Goal: Task Accomplishment & Management: Manage account settings

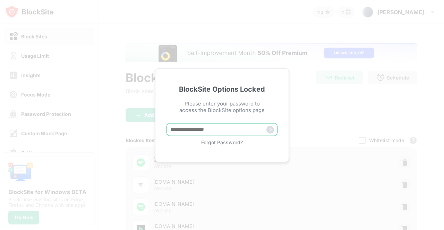
click at [181, 134] on input "text" at bounding box center [221, 129] width 111 height 13
type input "**********"
click at [269, 131] on img at bounding box center [270, 130] width 8 height 8
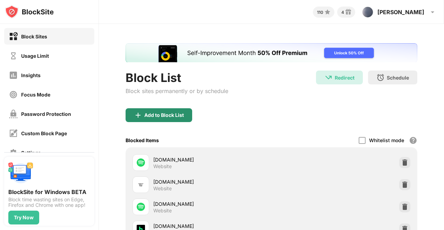
click at [164, 116] on div "Add to Block List" at bounding box center [164, 116] width 40 height 6
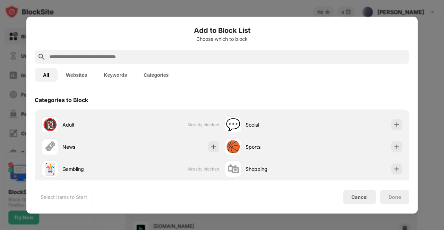
click at [115, 70] on button "Keywords" at bounding box center [115, 75] width 40 height 14
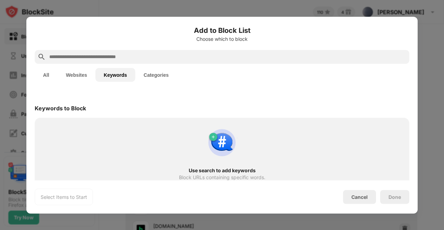
click at [47, 75] on button "All" at bounding box center [46, 75] width 23 height 14
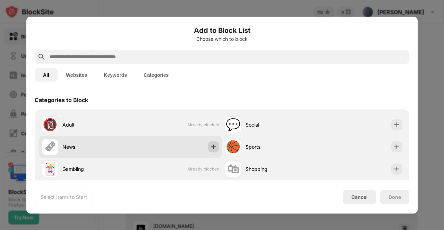
click at [208, 148] on div at bounding box center [213, 146] width 11 height 11
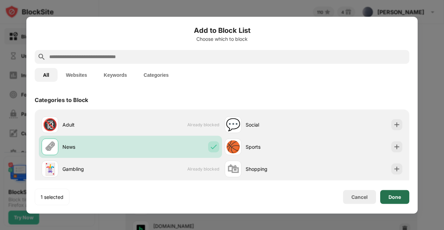
click at [399, 199] on div "Done" at bounding box center [394, 197] width 12 height 6
